Goal: Navigation & Orientation: Find specific page/section

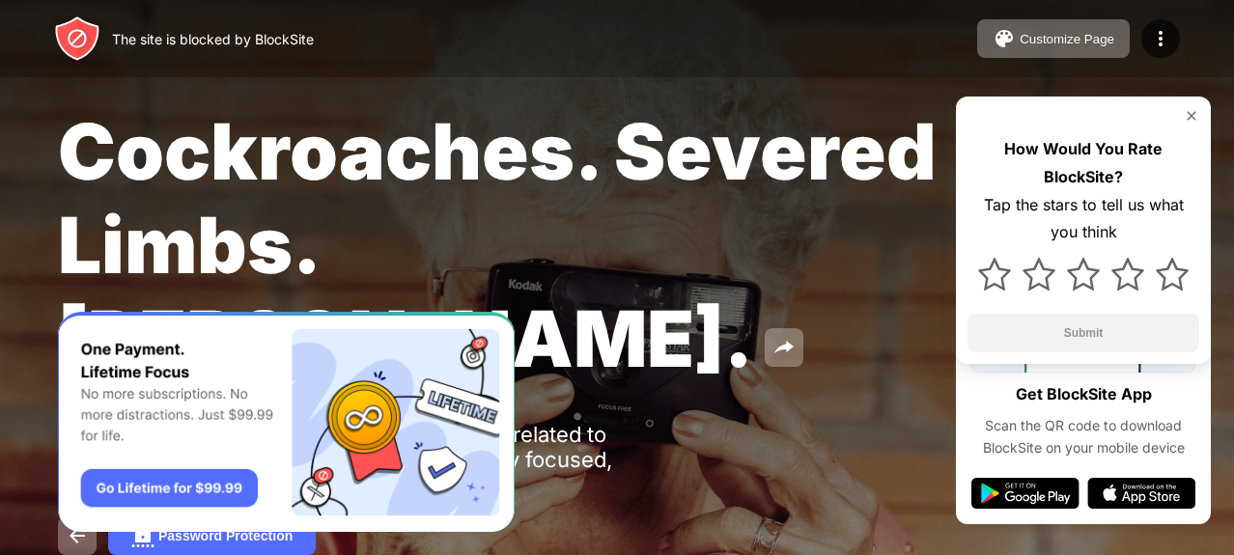
click at [1185, 118] on img at bounding box center [1191, 115] width 15 height 15
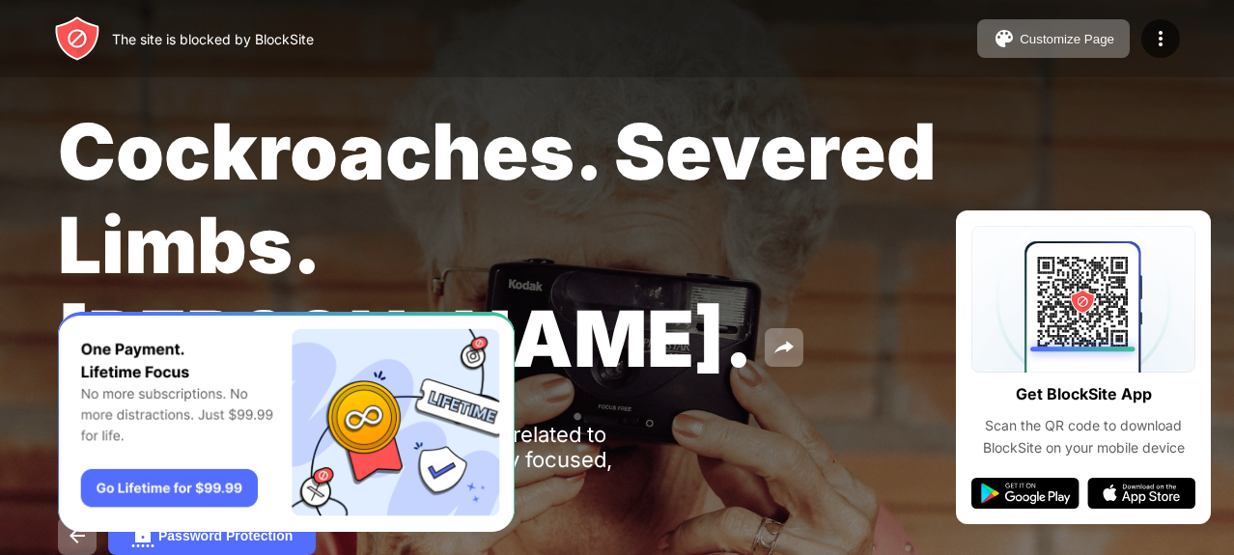
click at [1183, 227] on div "Cockroaches. Severed Limbs. [PERSON_NAME]. Oops! [DOMAIN_NAME] is unavailable a…" at bounding box center [617, 330] width 1234 height 660
